Goal: Check status: Check status

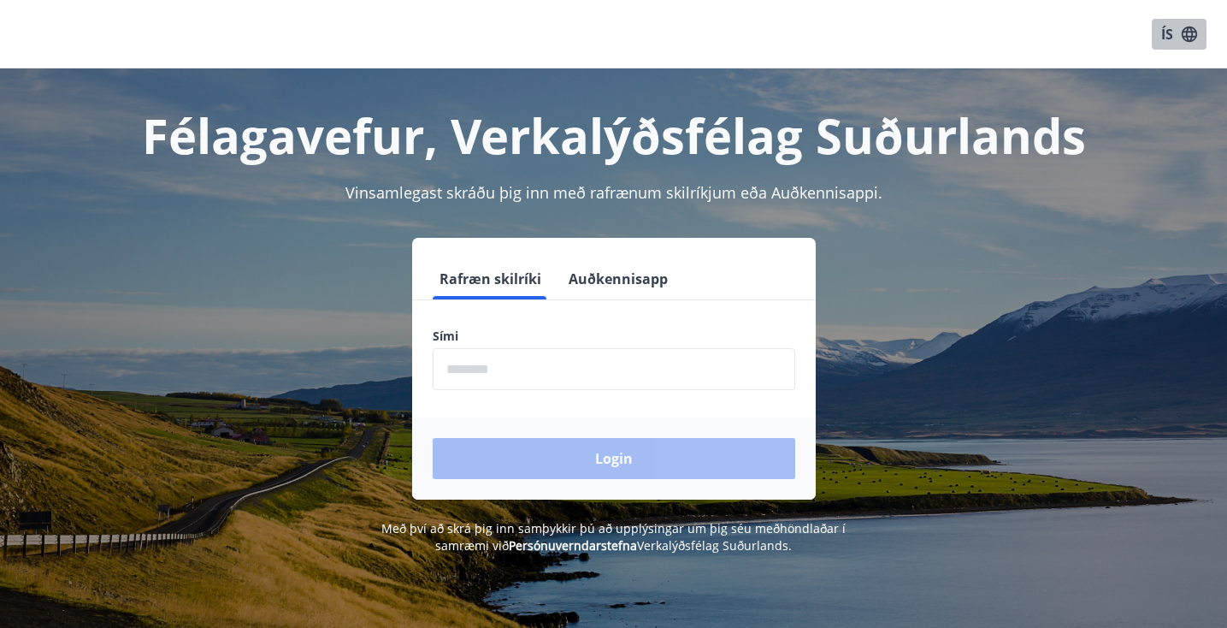
click at [1169, 34] on button "ÍS" at bounding box center [1179, 34] width 55 height 31
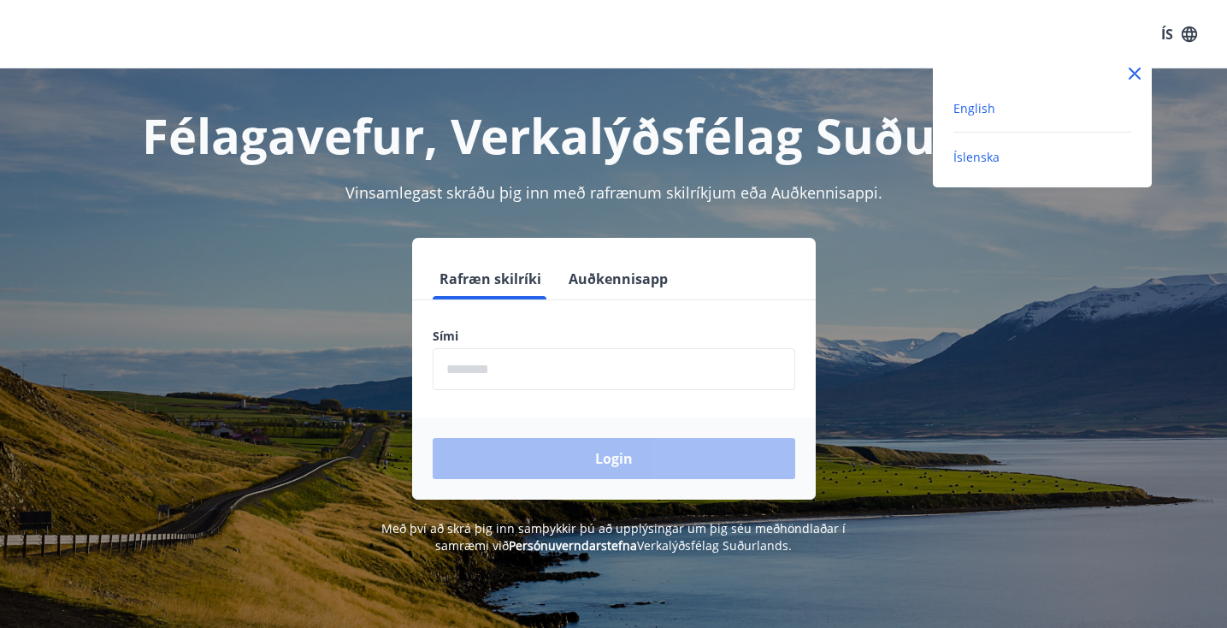
click at [979, 108] on span "English" at bounding box center [975, 108] width 42 height 16
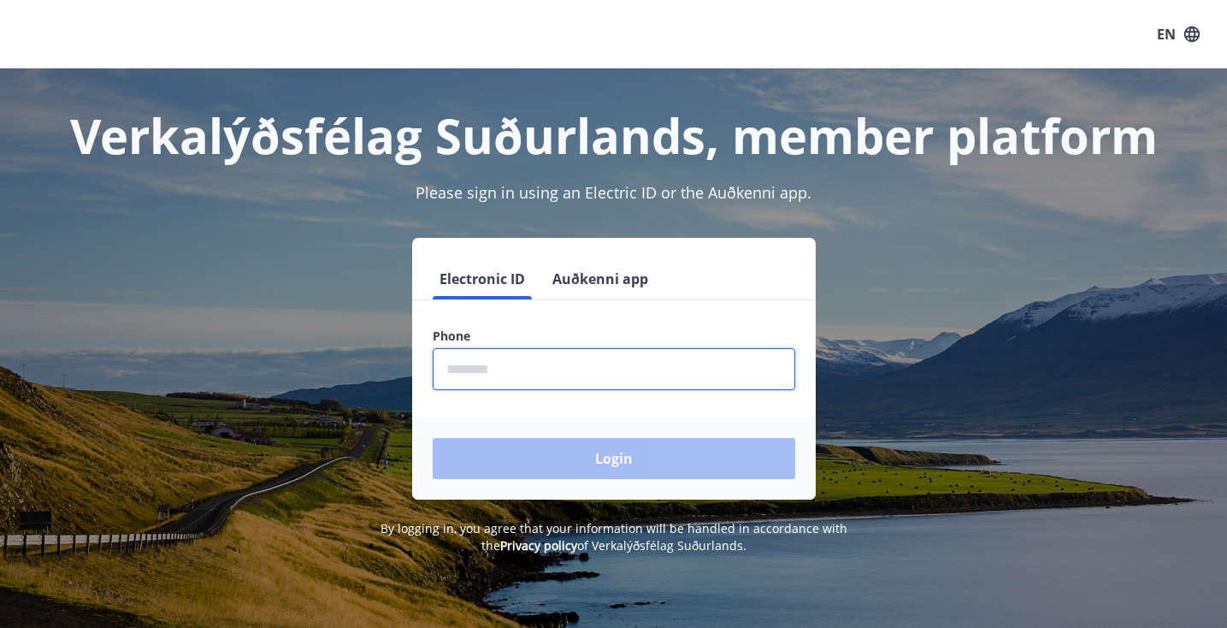
click at [463, 374] on input "phone" at bounding box center [614, 369] width 363 height 42
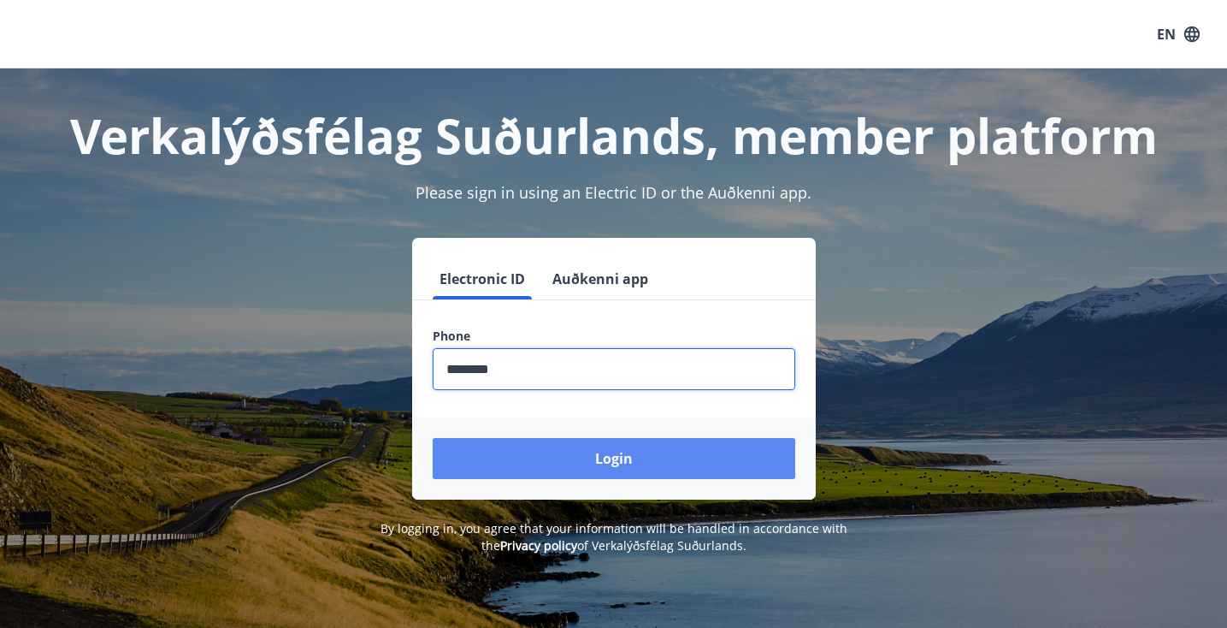
type input "********"
click at [507, 452] on button "Login" at bounding box center [614, 458] width 363 height 41
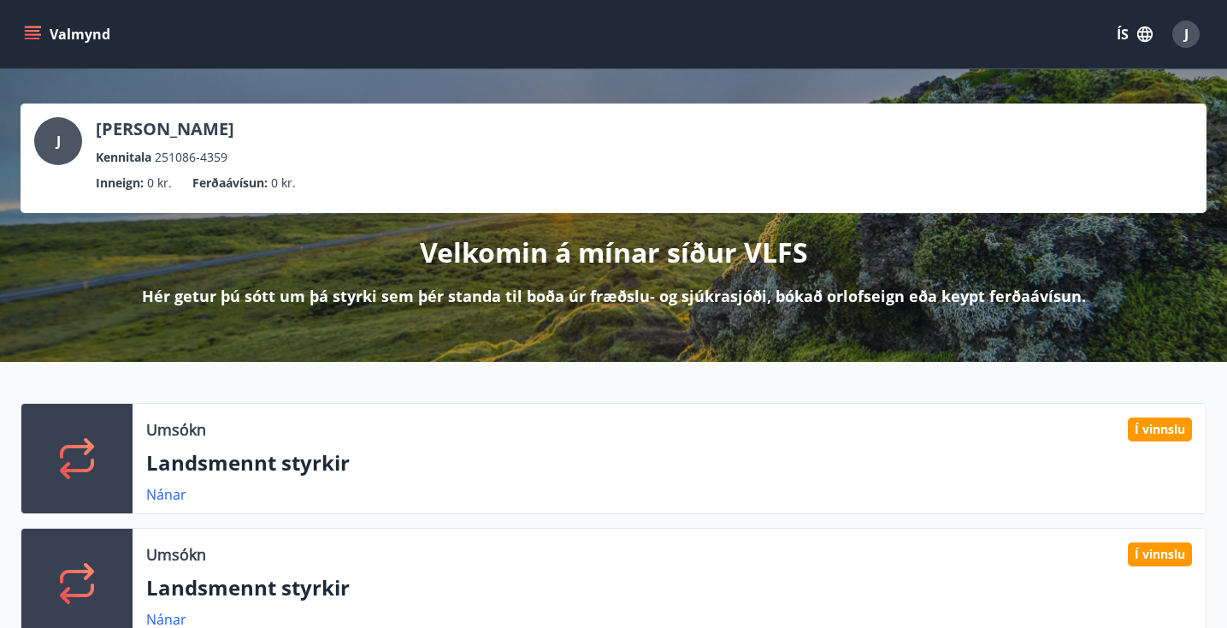
click at [29, 31] on icon "menu" at bounding box center [32, 31] width 15 height 2
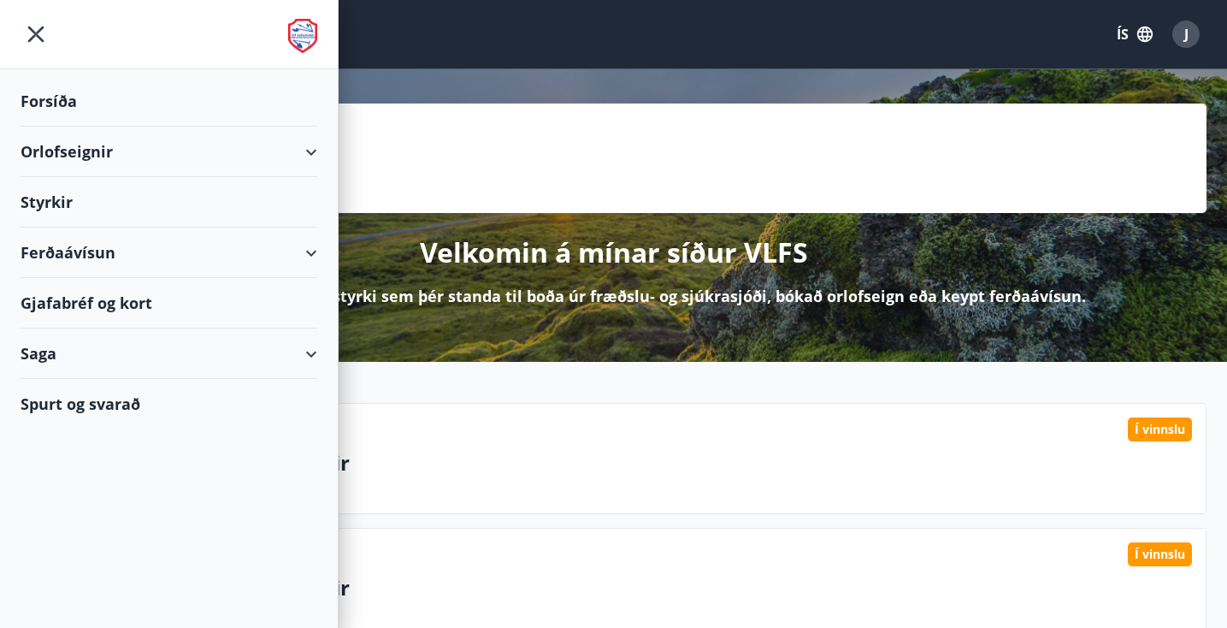
click at [1135, 33] on button "ÍS" at bounding box center [1135, 34] width 55 height 31
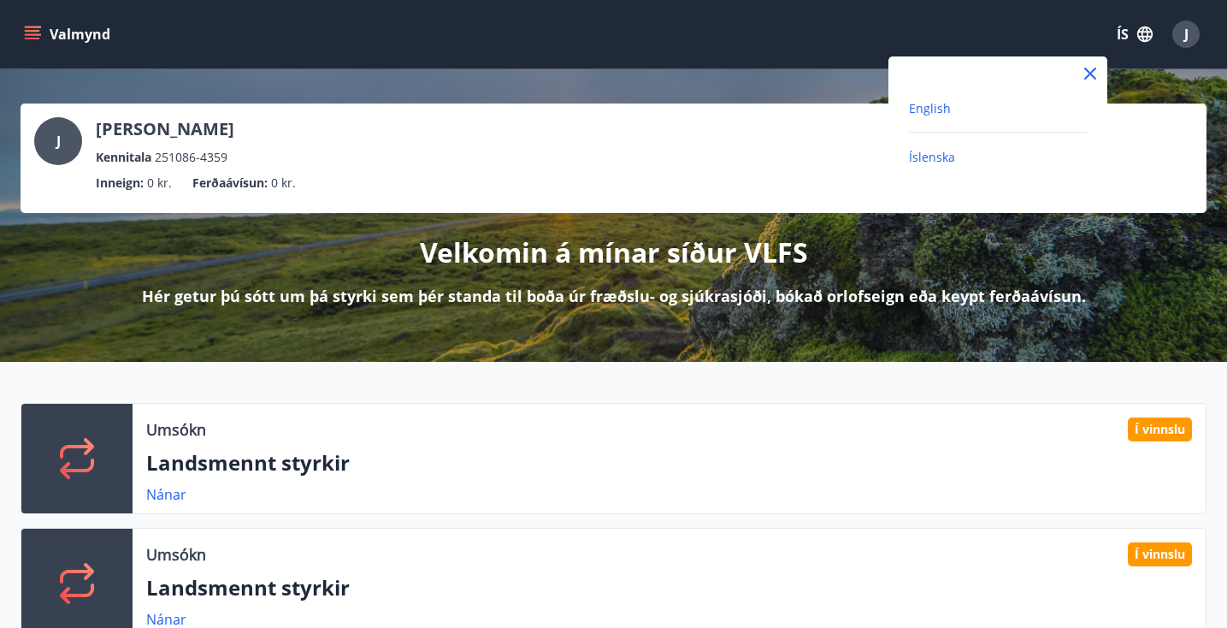
click at [931, 103] on span "English" at bounding box center [930, 108] width 42 height 16
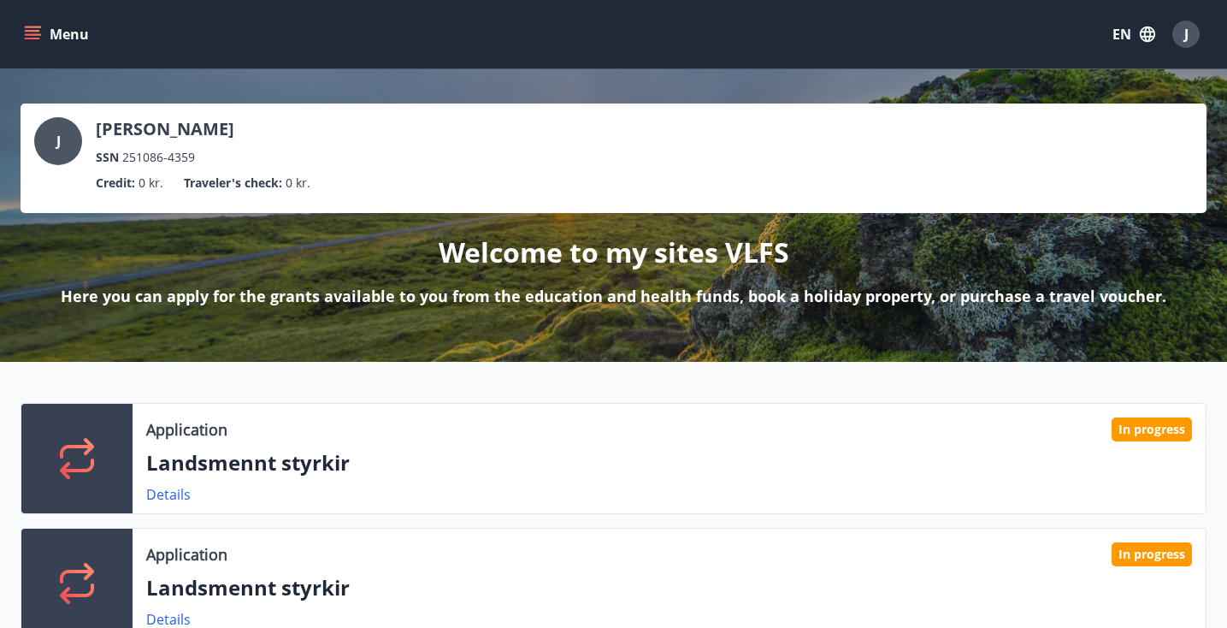
click at [31, 32] on icon "menu" at bounding box center [32, 31] width 15 height 2
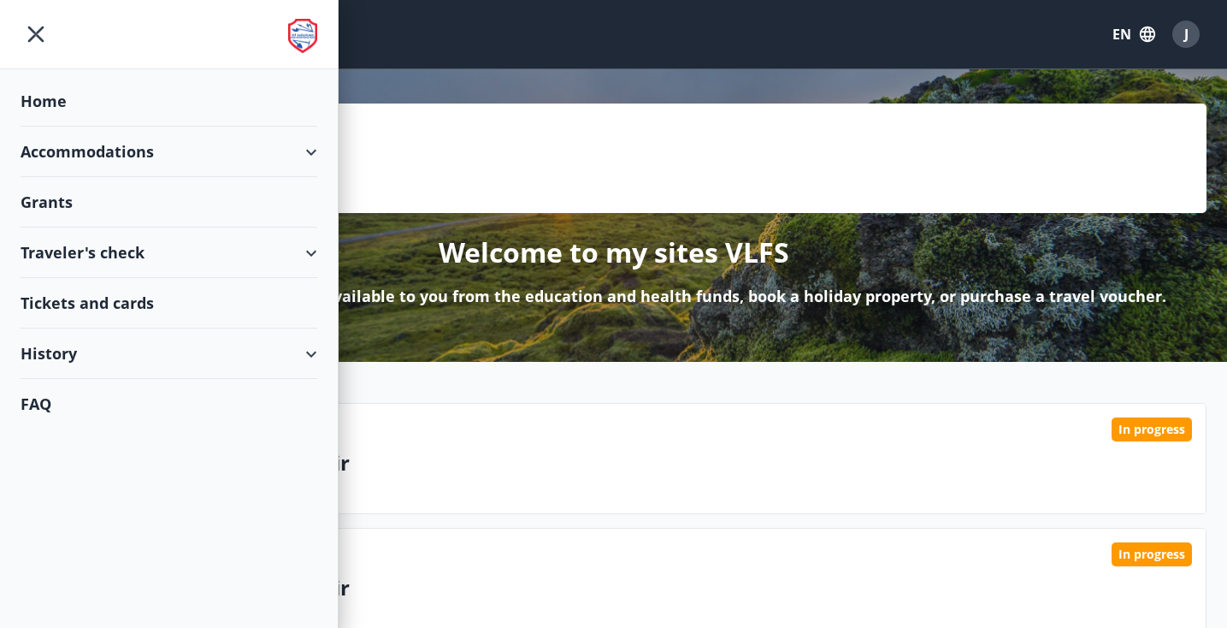
click at [292, 356] on div "History" at bounding box center [169, 353] width 297 height 50
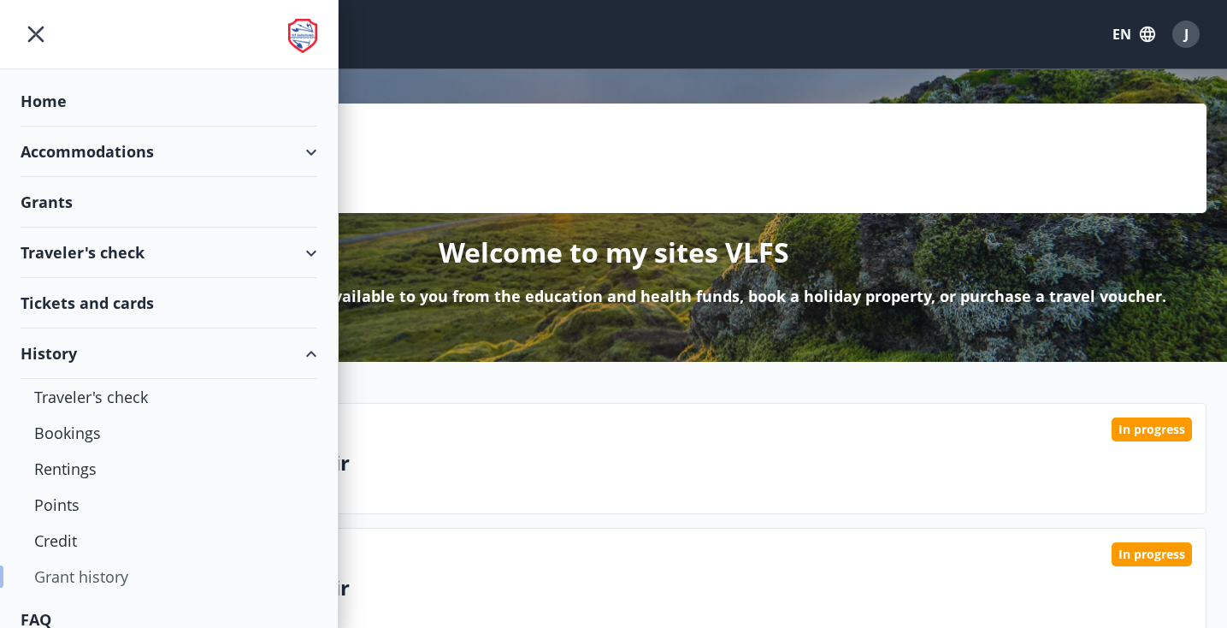
click at [87, 576] on div "Grant history" at bounding box center [168, 576] width 269 height 36
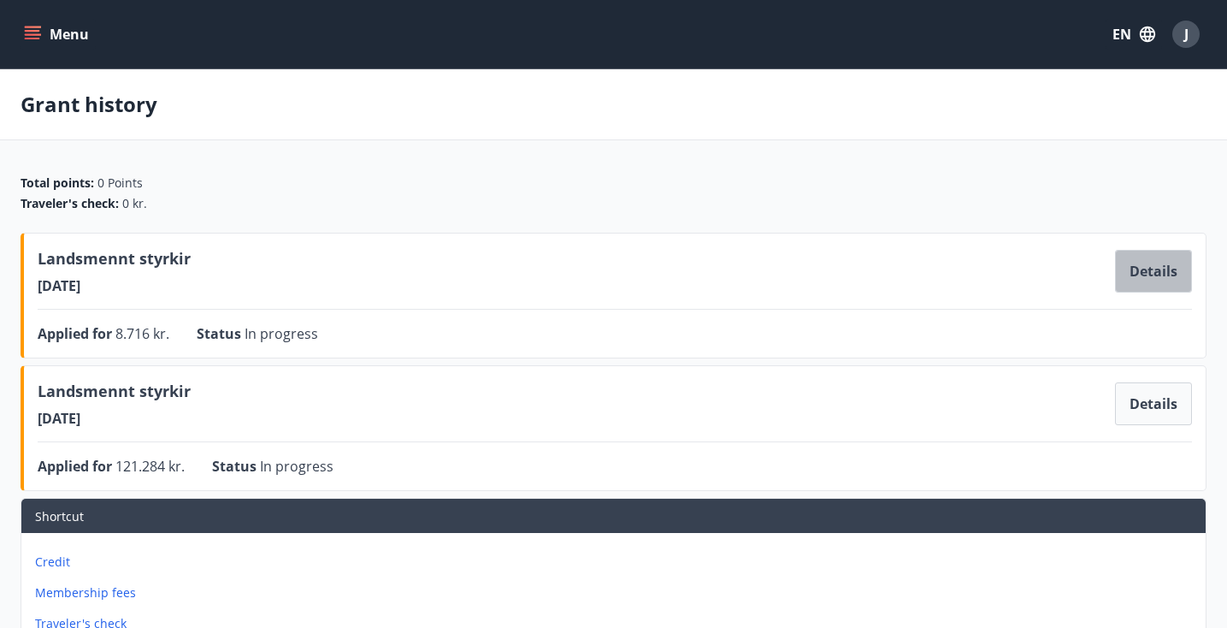
click at [1155, 266] on button "Details" at bounding box center [1153, 271] width 77 height 43
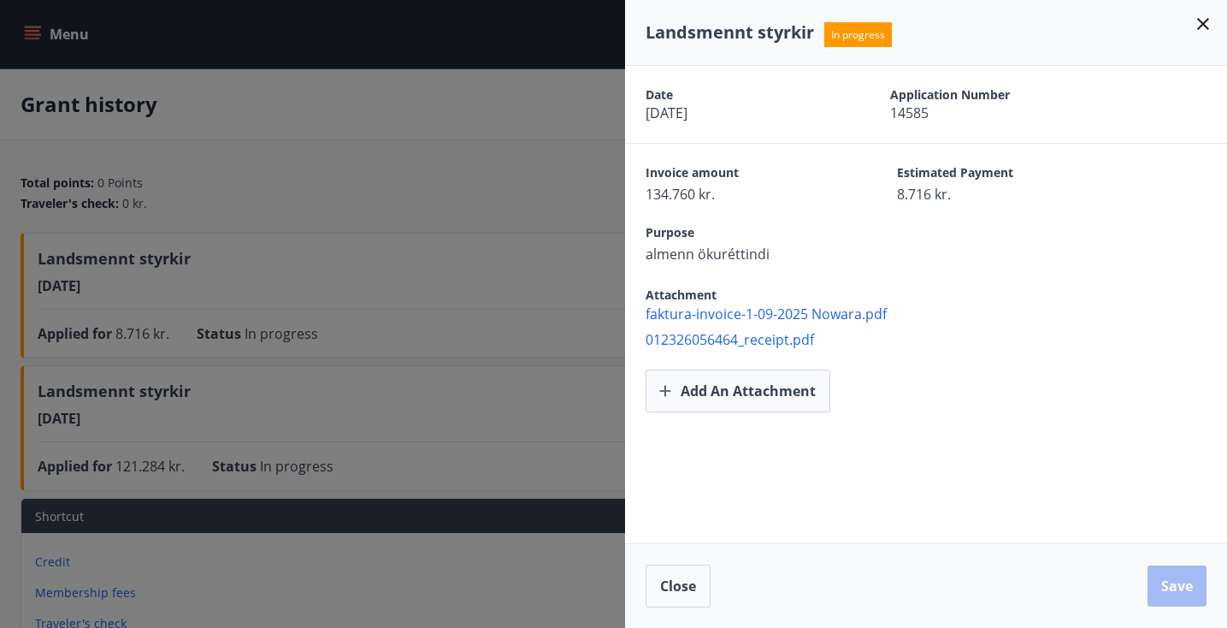
click at [1204, 22] on icon at bounding box center [1203, 24] width 12 height 12
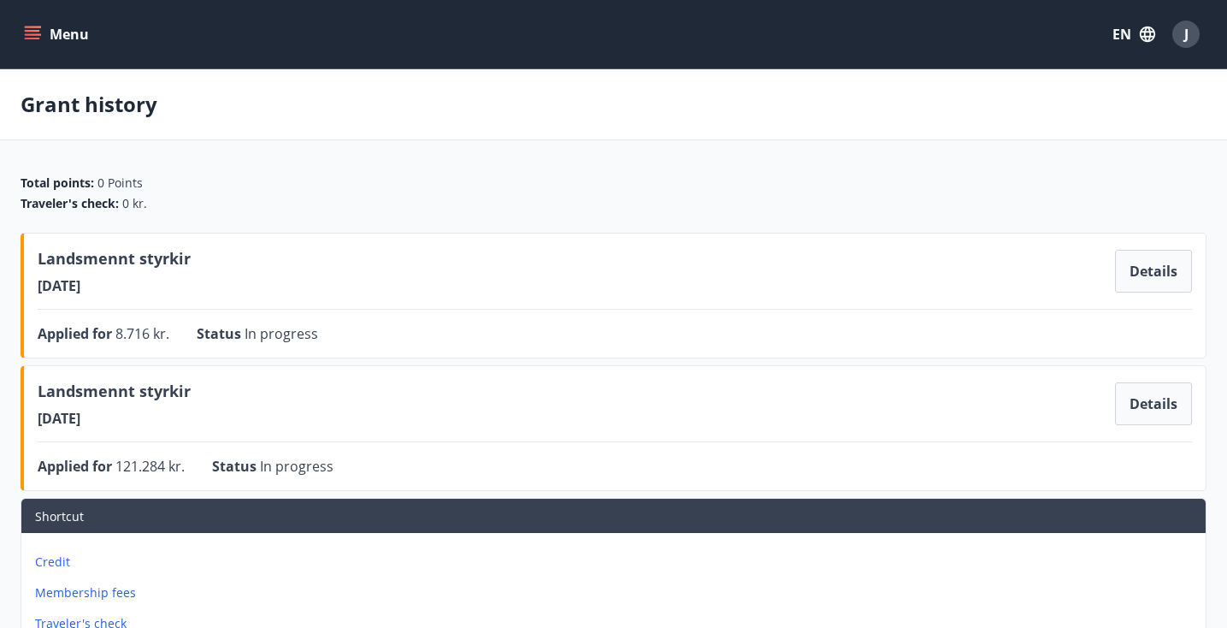
click at [1188, 36] on span "J" at bounding box center [1186, 34] width 4 height 19
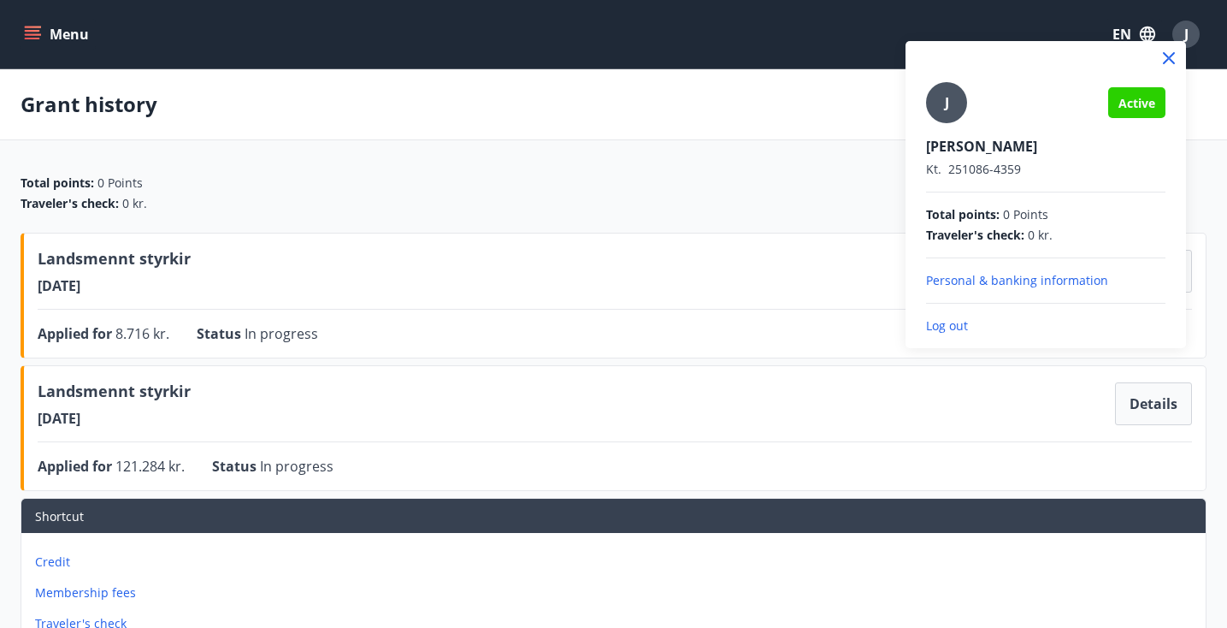
click at [943, 324] on p "Log out" at bounding box center [1045, 325] width 239 height 17
